Goal: Information Seeking & Learning: Learn about a topic

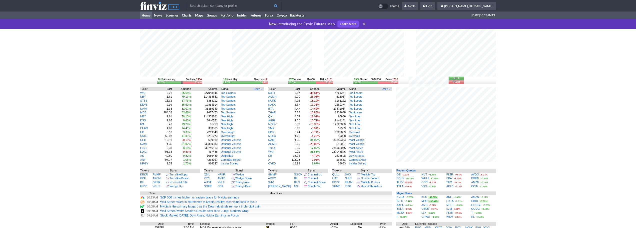
click at [362, 23] on link at bounding box center [365, 24] width 6 height 6
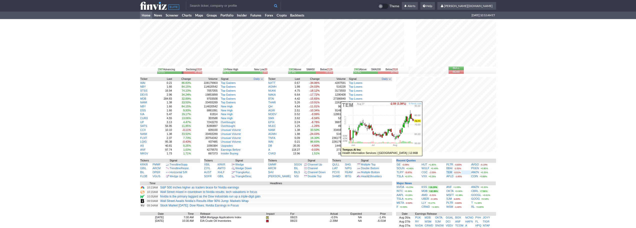
click at [448, 170] on div "TEM -3.01%" at bounding box center [459, 172] width 25 height 4
click at [448, 171] on link "TEM" at bounding box center [450, 172] width 6 height 3
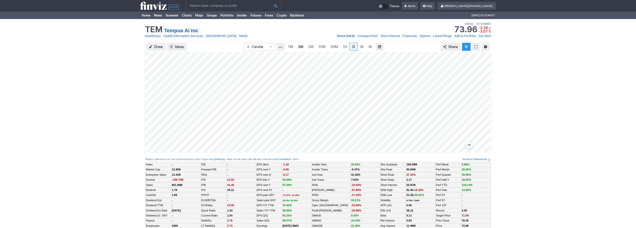
click at [303, 48] on span "3M" at bounding box center [301, 47] width 6 height 4
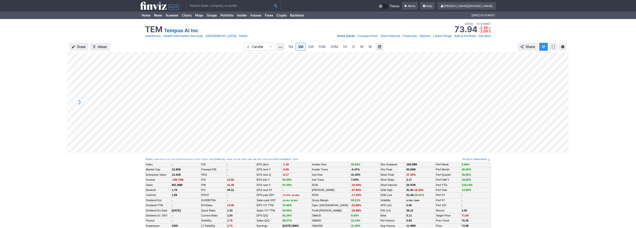
click at [218, 4] on input "text" at bounding box center [233, 6] width 95 height 8
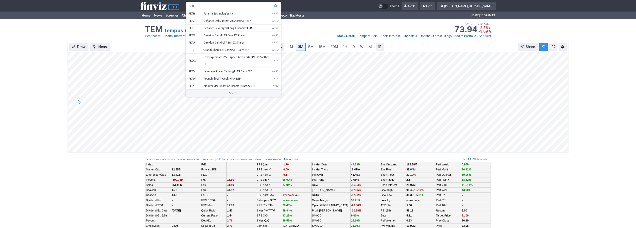
type input "pltr"
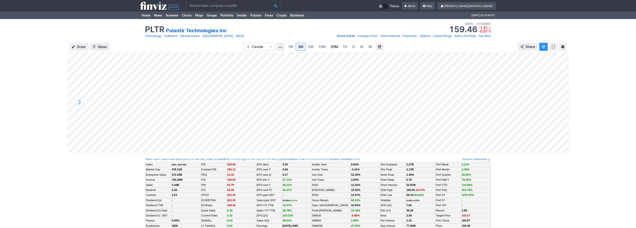
click at [336, 46] on span "30M" at bounding box center [335, 47] width 8 height 4
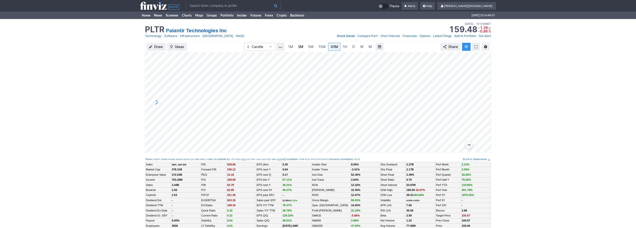
click at [298, 48] on link "3M" at bounding box center [301, 47] width 10 height 8
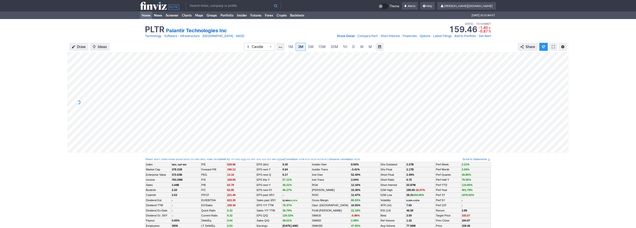
click at [146, 16] on link "Home" at bounding box center [146, 16] width 12 height 8
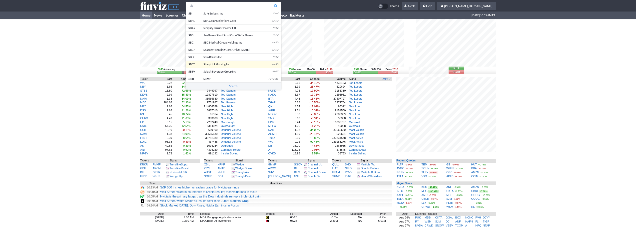
type input "sb"
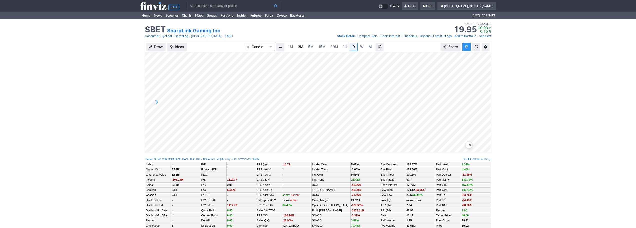
click at [303, 47] on span "3M" at bounding box center [301, 47] width 6 height 4
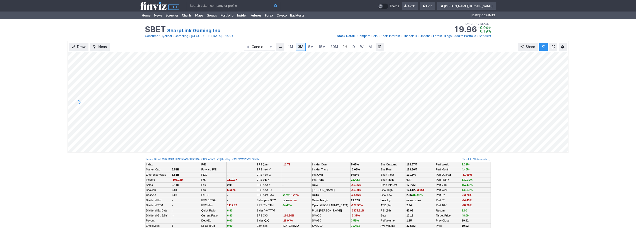
click at [341, 47] on link "1H" at bounding box center [345, 47] width 9 height 8
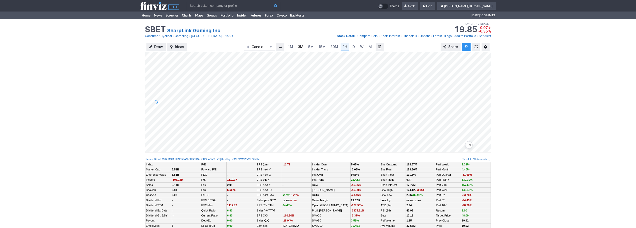
click at [299, 46] on span "3M" at bounding box center [301, 47] width 6 height 4
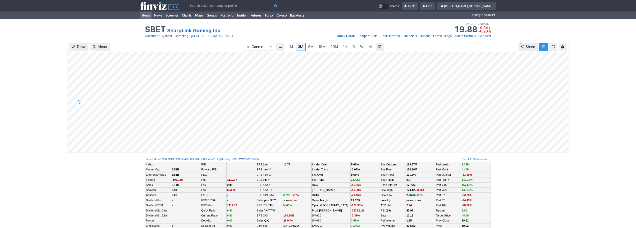
click at [145, 18] on link "Home" at bounding box center [146, 16] width 12 height 8
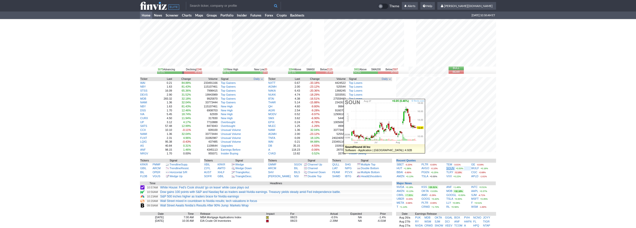
click at [451, 168] on link "SOUN" at bounding box center [451, 168] width 8 height 3
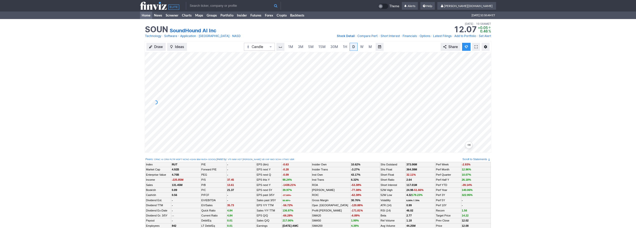
click at [146, 15] on link "Home" at bounding box center [146, 16] width 12 height 8
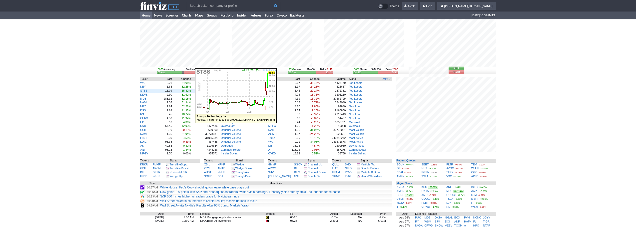
click at [145, 92] on link "STSS" at bounding box center [143, 90] width 7 height 3
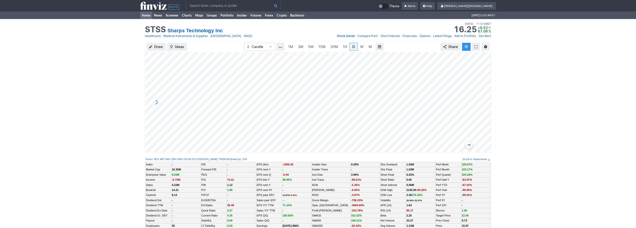
click at [143, 15] on link "Home" at bounding box center [146, 16] width 12 height 8
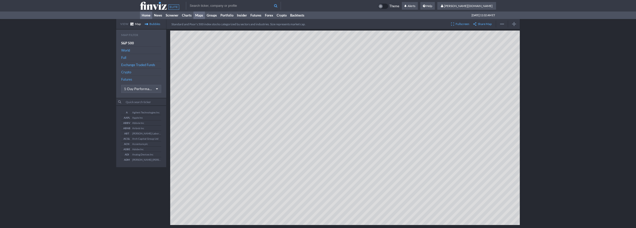
click at [149, 17] on link "Home" at bounding box center [146, 16] width 12 height 8
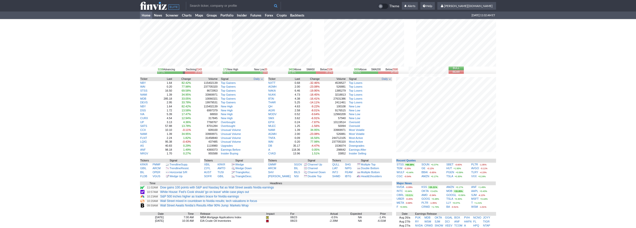
click at [528, 153] on div "3158 Advancing Declining 2143 57.1% 38.8% 171 New High New Low 20 89.5% 10.5% 3…" at bounding box center [318, 156] width 636 height 274
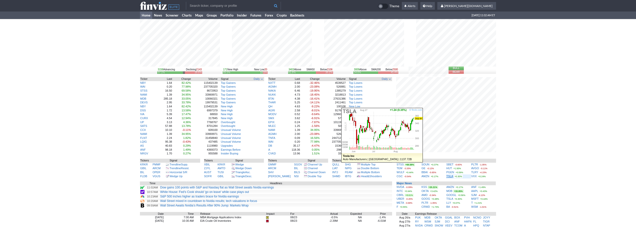
click at [449, 177] on link "TSLA" at bounding box center [450, 176] width 7 height 3
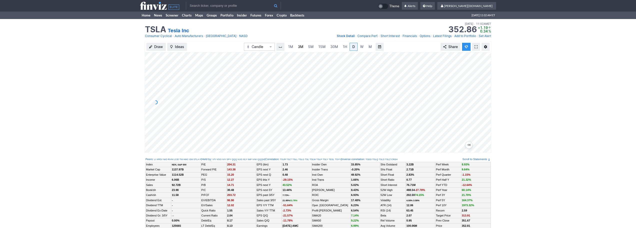
click at [300, 46] on span "3M" at bounding box center [301, 47] width 6 height 4
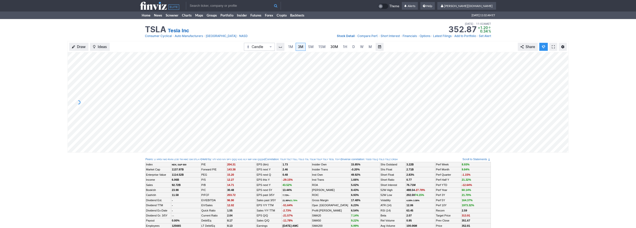
click at [335, 47] on span "30M" at bounding box center [335, 47] width 8 height 4
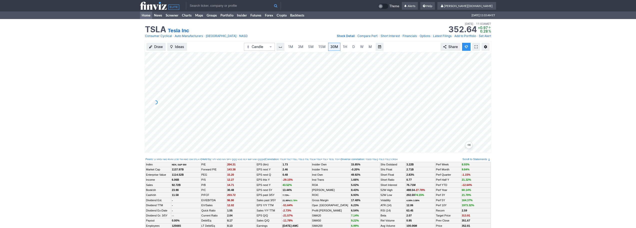
click at [147, 14] on link "Home" at bounding box center [146, 16] width 12 height 8
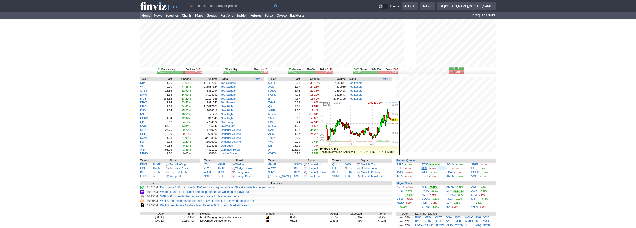
click at [426, 169] on link "TEM" at bounding box center [425, 168] width 6 height 3
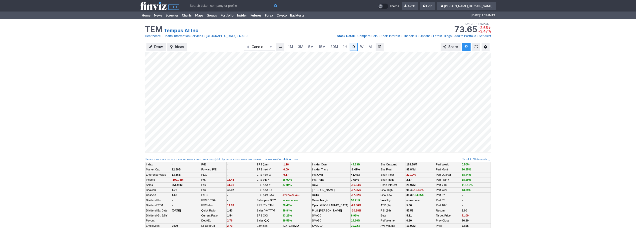
click at [221, 48] on div "Draw Ideas Candle 1M 3M 5M 15M 30M 1H D W M Share" at bounding box center [318, 97] width 347 height 112
click at [295, 45] on link "1M" at bounding box center [291, 47] width 10 height 8
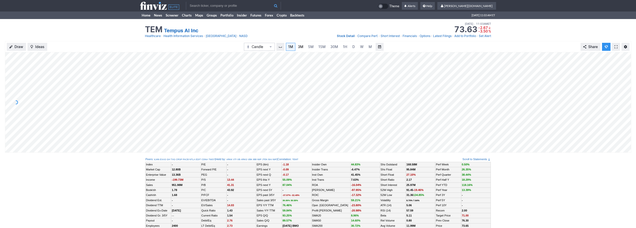
click at [300, 46] on span "3M" at bounding box center [301, 47] width 6 height 4
